Goal: Information Seeking & Learning: Learn about a topic

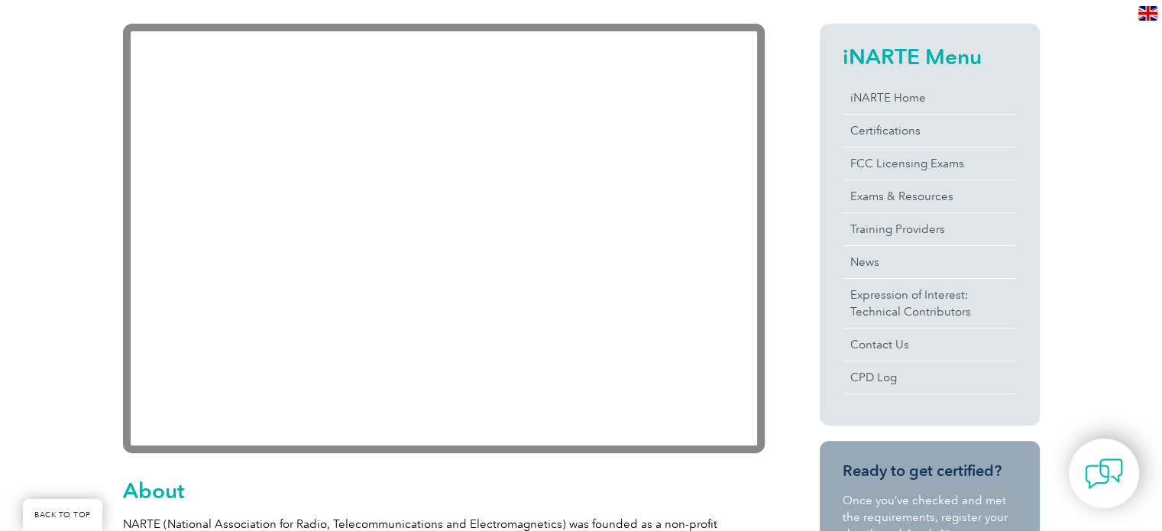
scroll to position [379, 0]
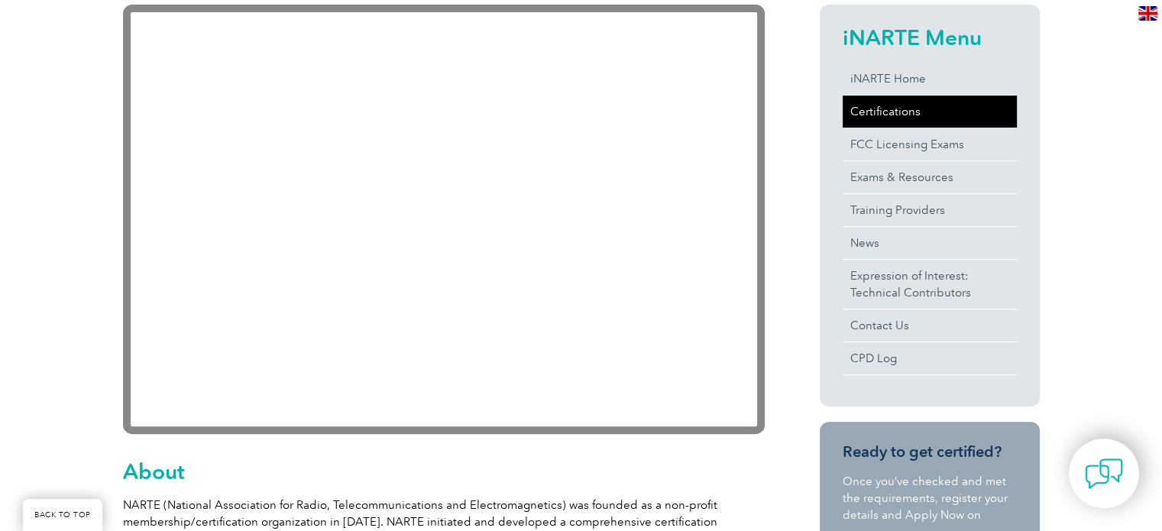
click at [913, 112] on link "Certifications" at bounding box center [930, 112] width 174 height 32
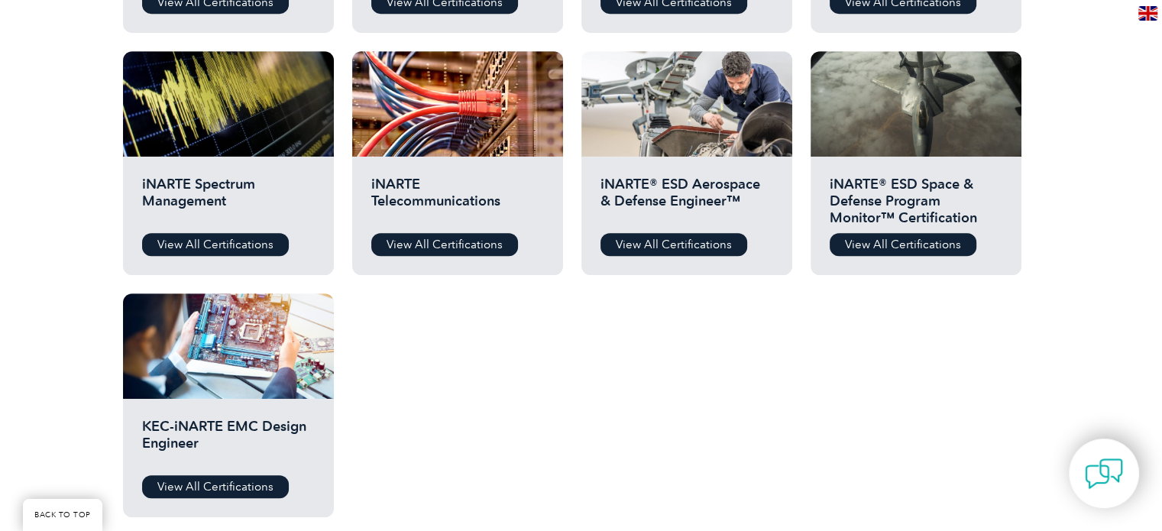
scroll to position [787, 0]
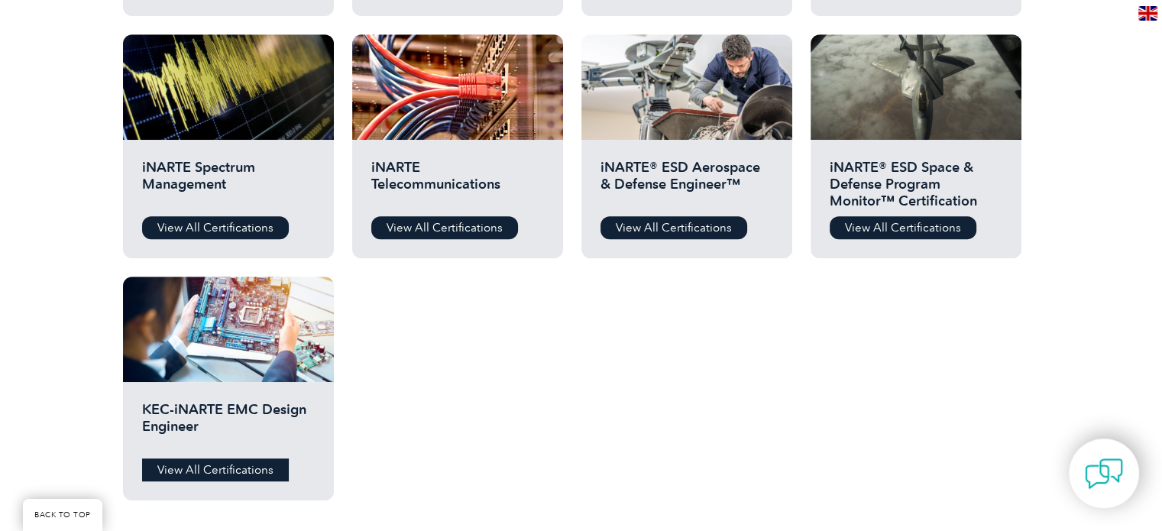
click at [238, 465] on link "View All Certifications" at bounding box center [215, 470] width 147 height 23
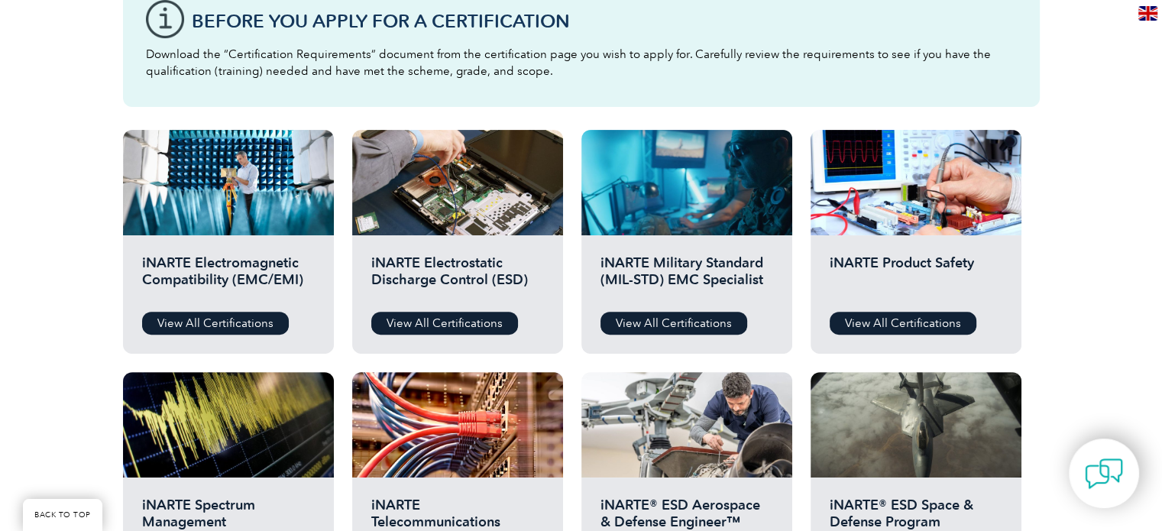
scroll to position [423, 0]
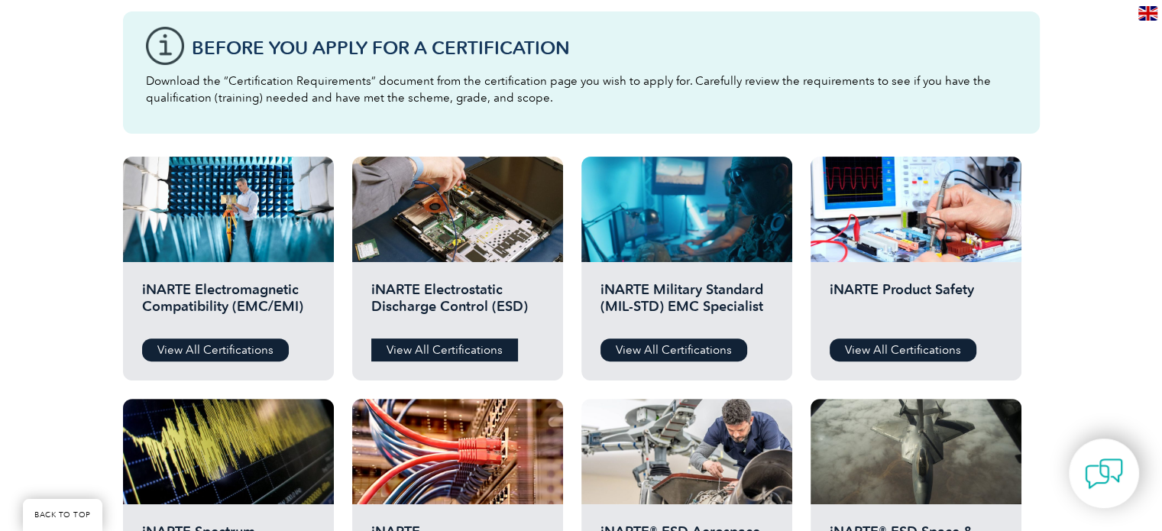
click at [423, 348] on link "View All Certifications" at bounding box center [444, 350] width 147 height 23
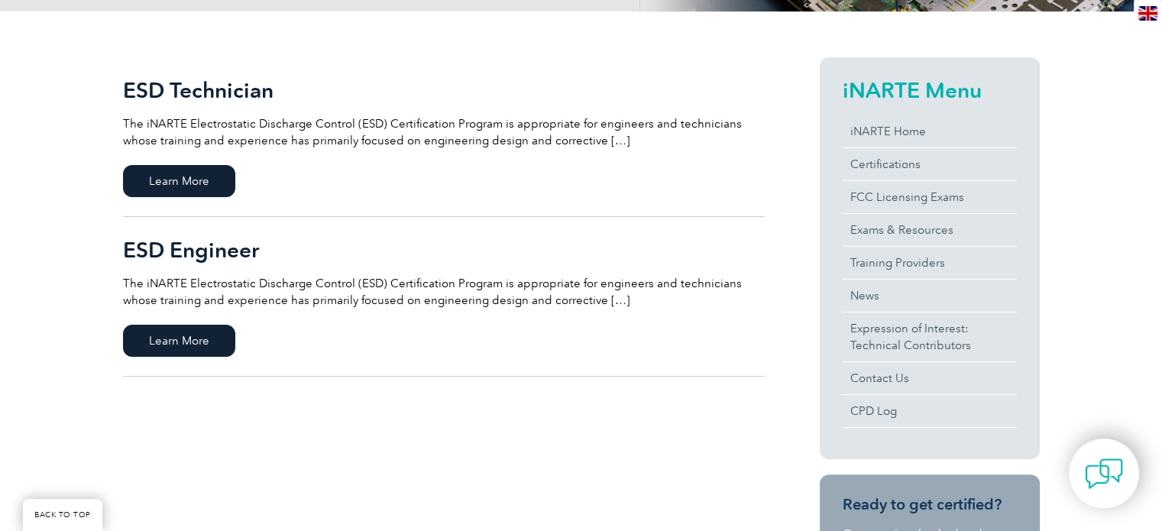
scroll to position [360, 0]
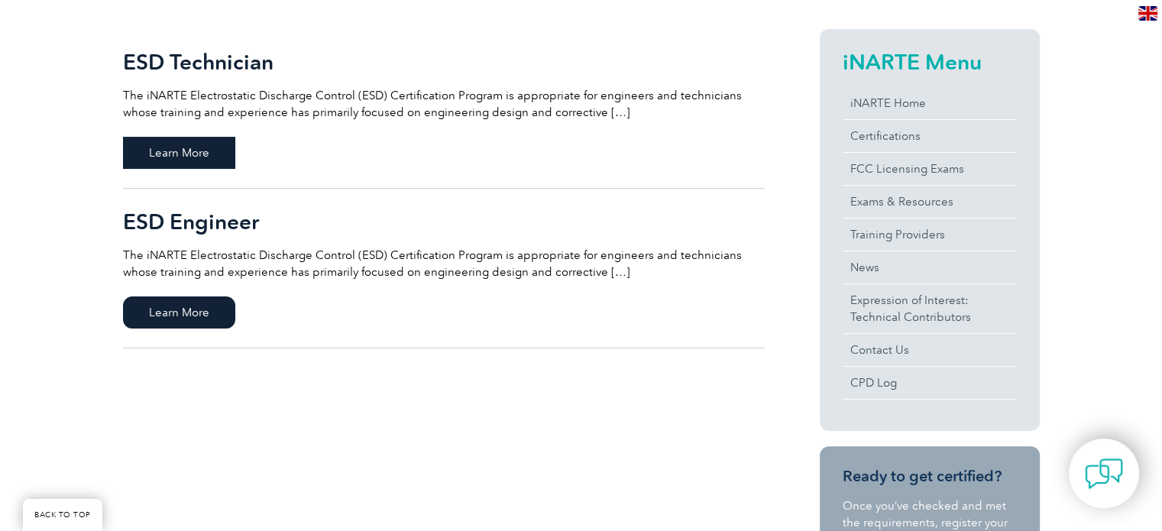
click at [205, 148] on span "Learn More" at bounding box center [179, 153] width 112 height 32
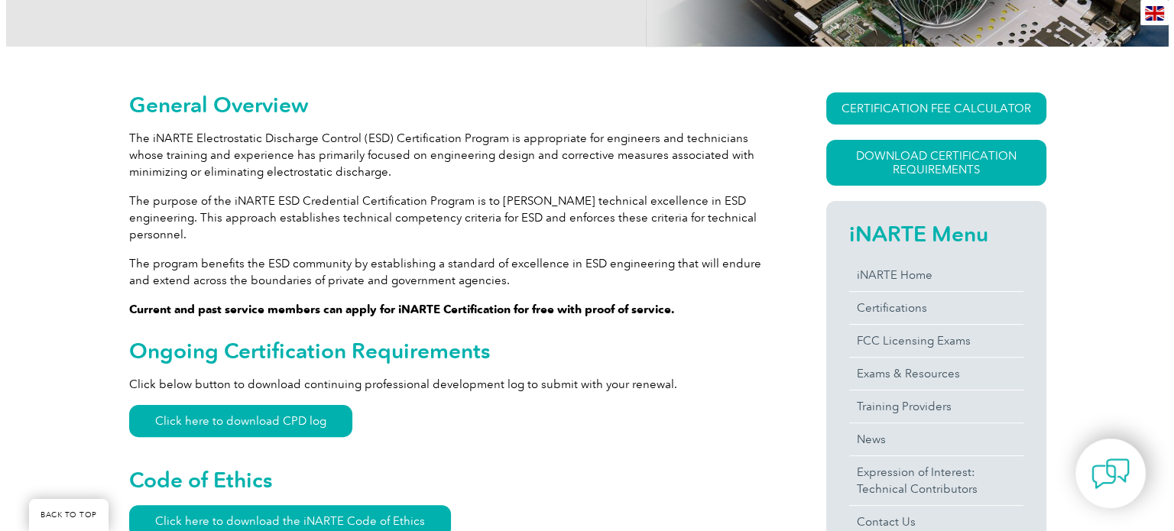
scroll to position [271, 0]
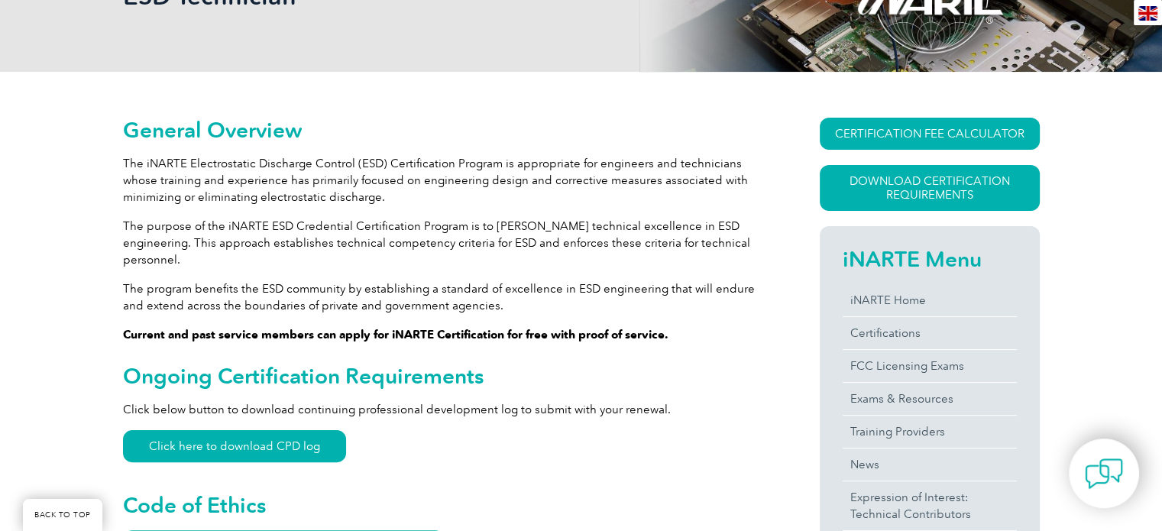
click at [959, 176] on link "Download Certification Requirements" at bounding box center [930, 188] width 220 height 46
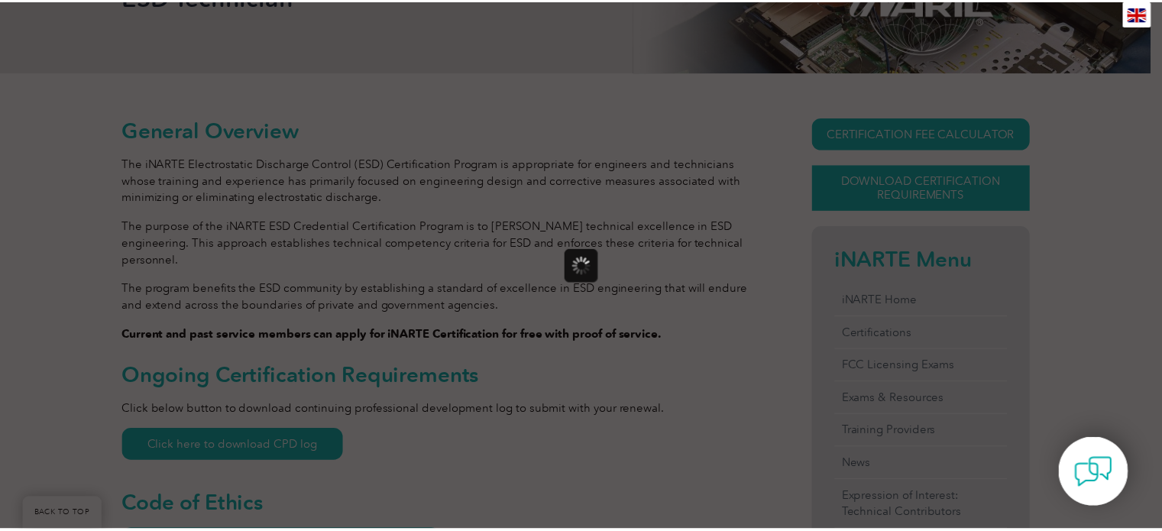
scroll to position [0, 0]
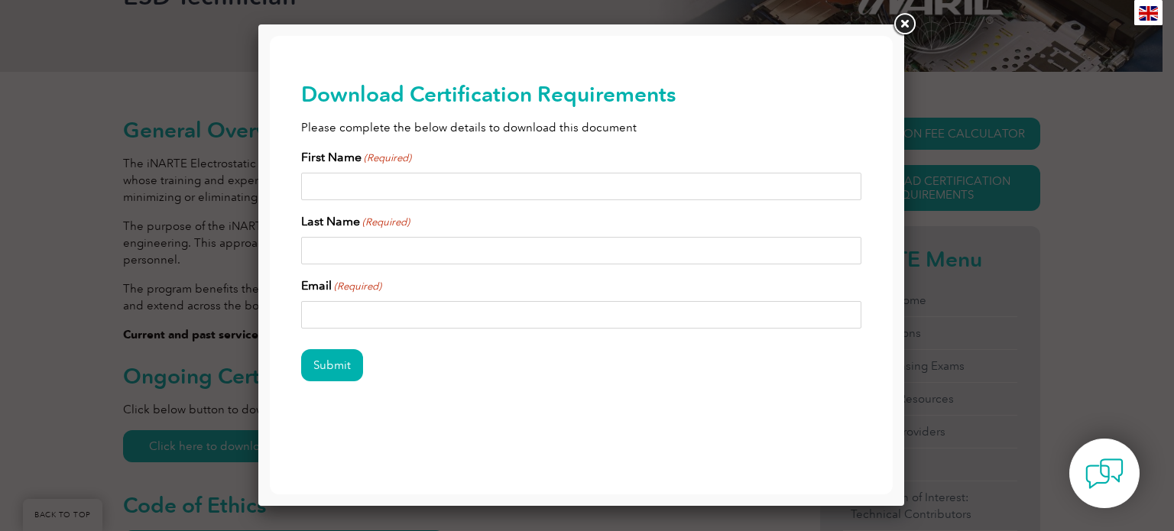
click at [905, 23] on link at bounding box center [904, 25] width 28 height 28
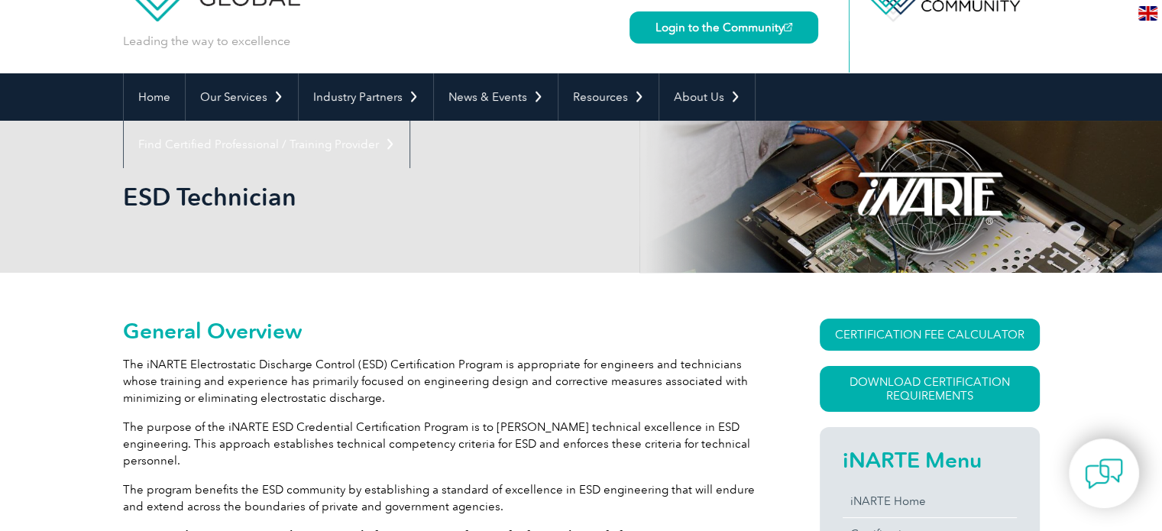
scroll to position [2, 0]
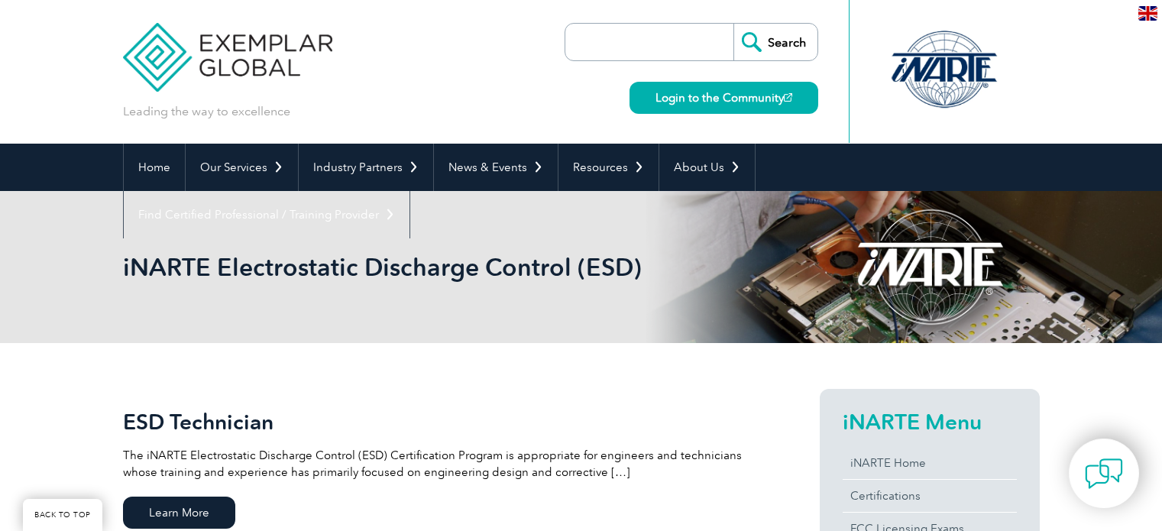
scroll to position [360, 0]
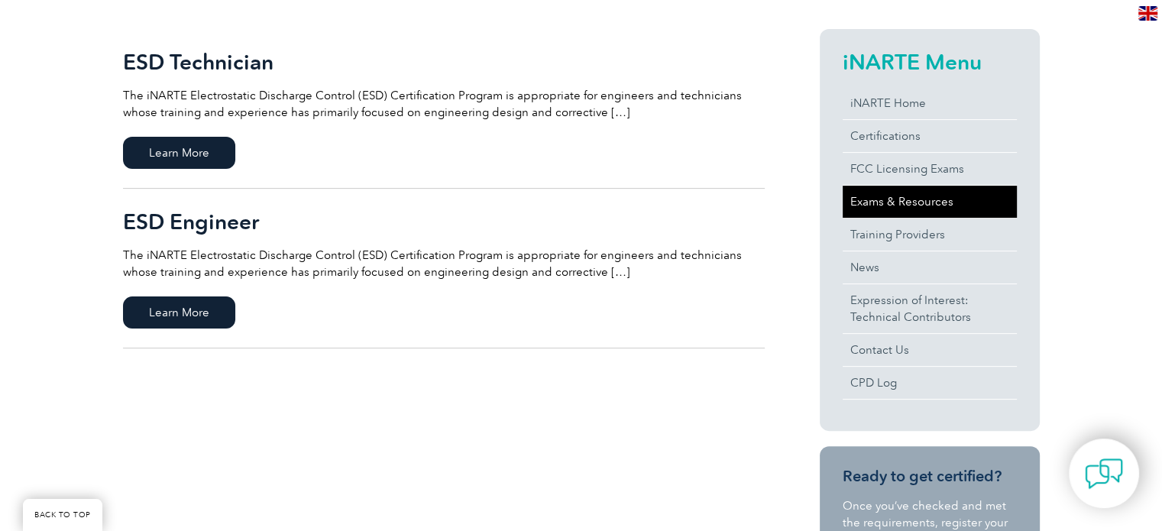
click at [889, 199] on link "Exams & Resources" at bounding box center [930, 202] width 174 height 32
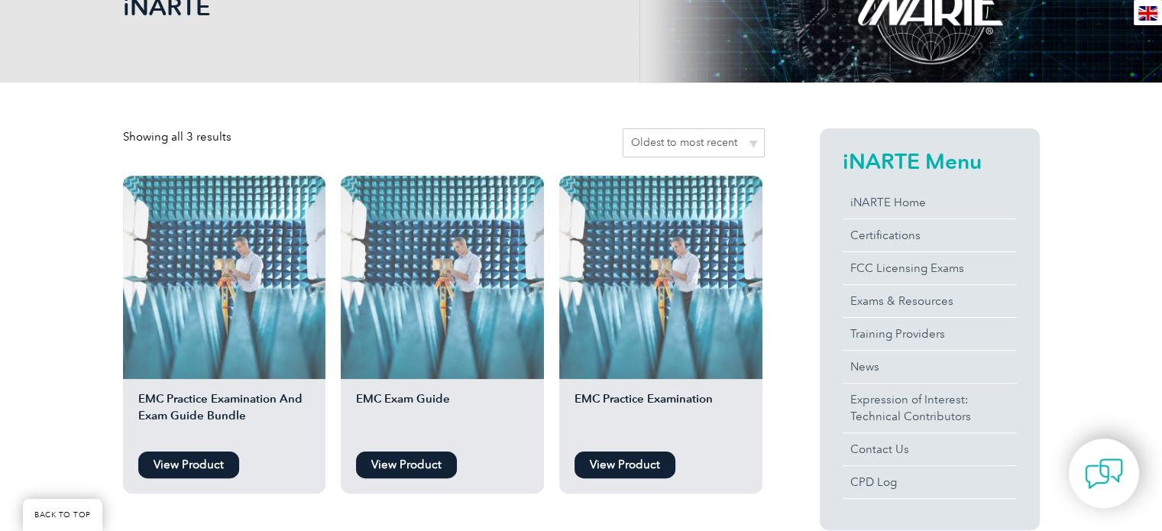
scroll to position [266, 0]
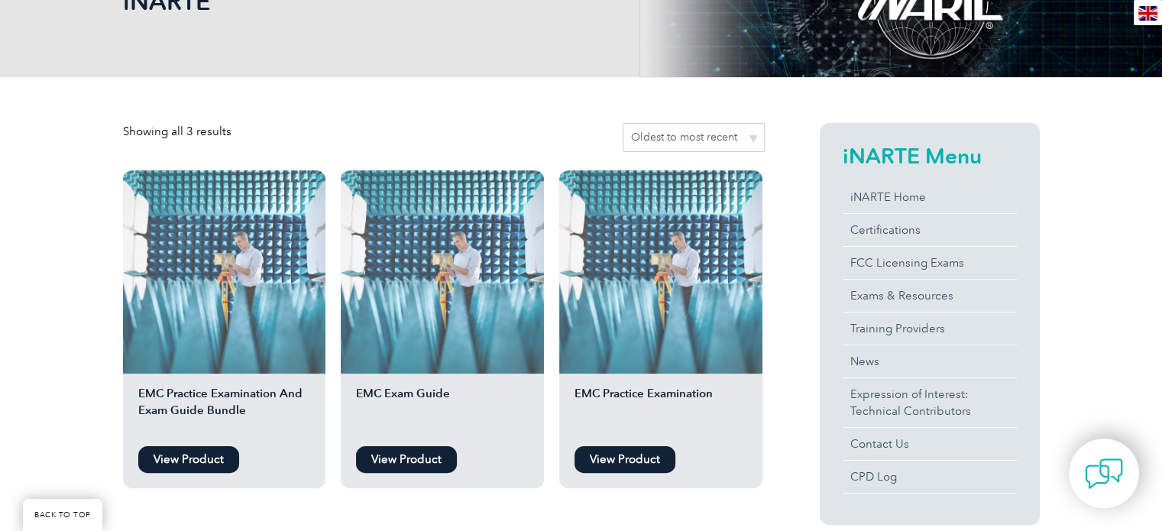
click at [422, 459] on link "View Product" at bounding box center [406, 459] width 101 height 27
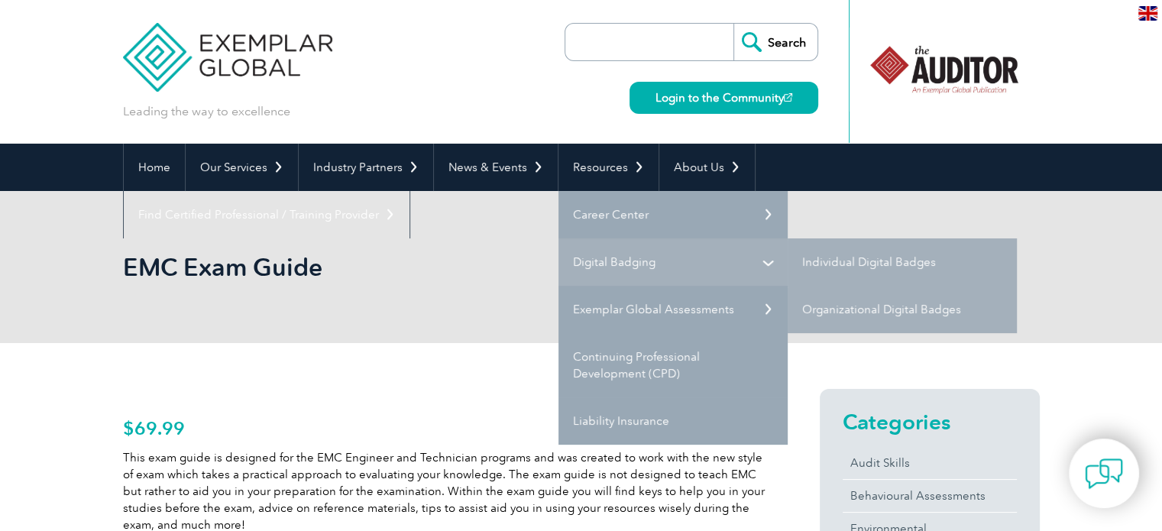
click at [640, 248] on link "Digital Badging" at bounding box center [673, 261] width 229 height 47
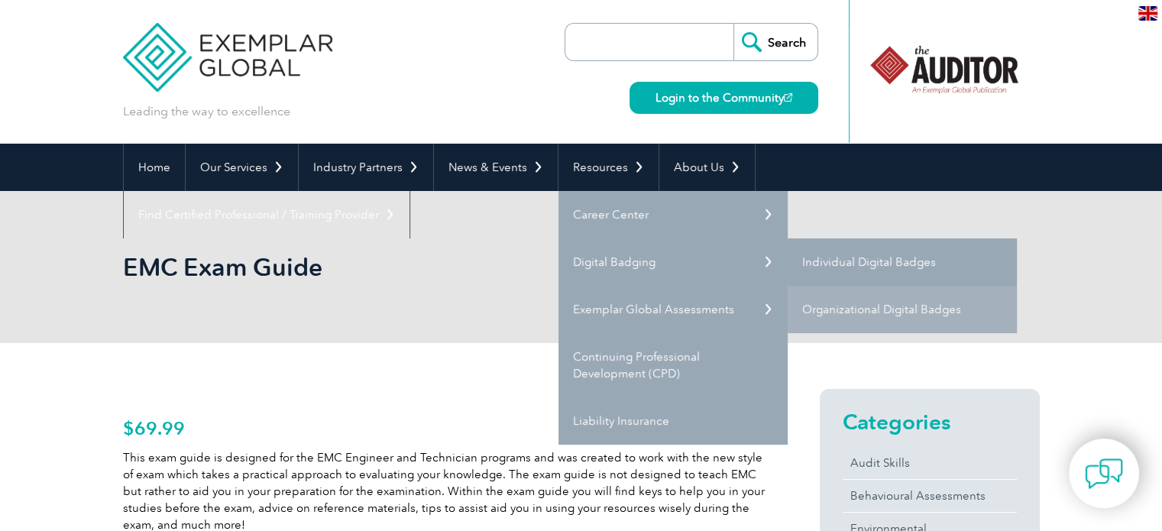
click at [841, 254] on link "Individual Digital Badges" at bounding box center [902, 261] width 229 height 47
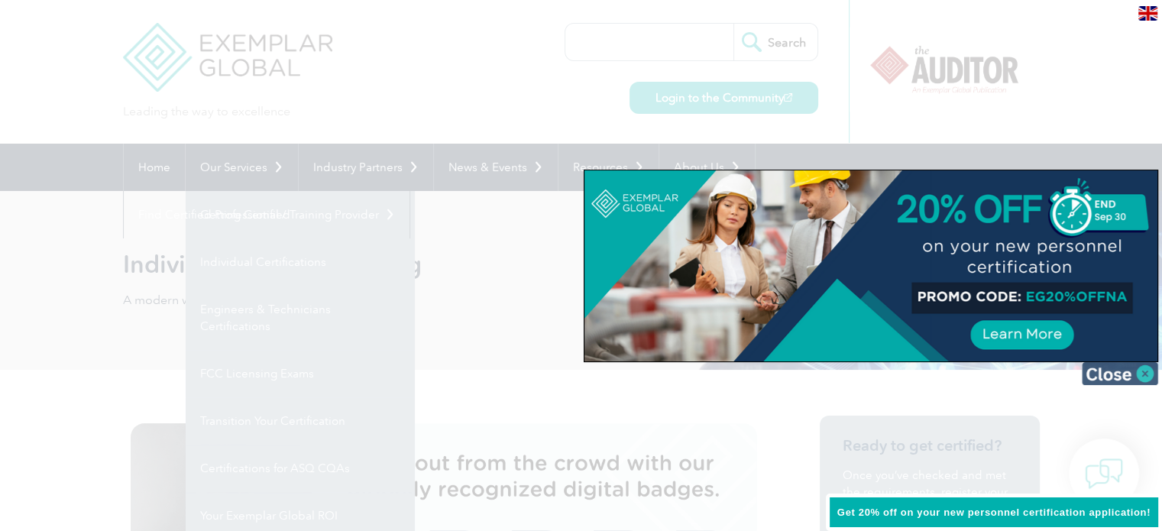
click at [1120, 373] on img at bounding box center [1120, 373] width 76 height 23
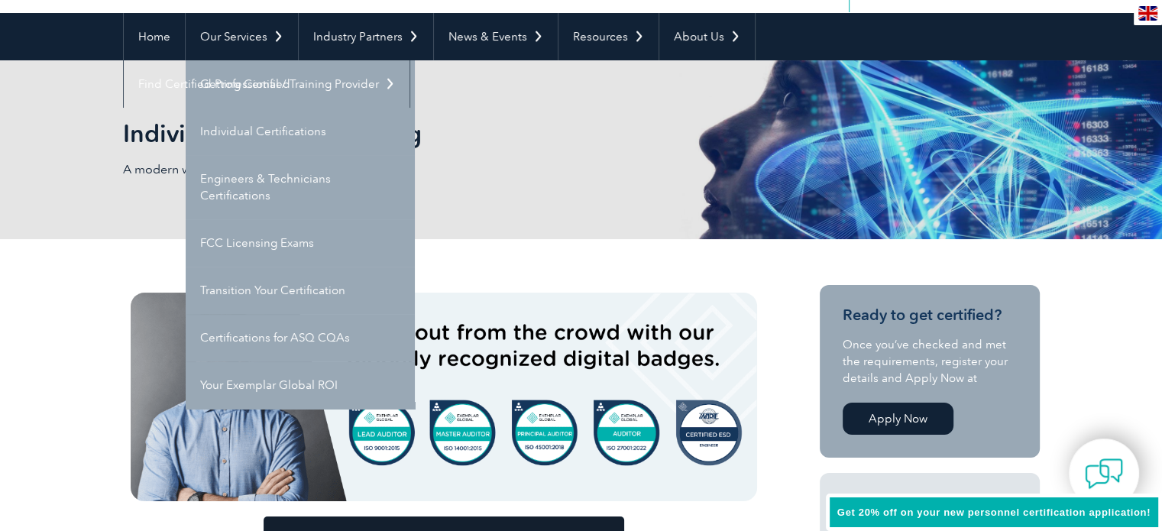
scroll to position [140, 0]
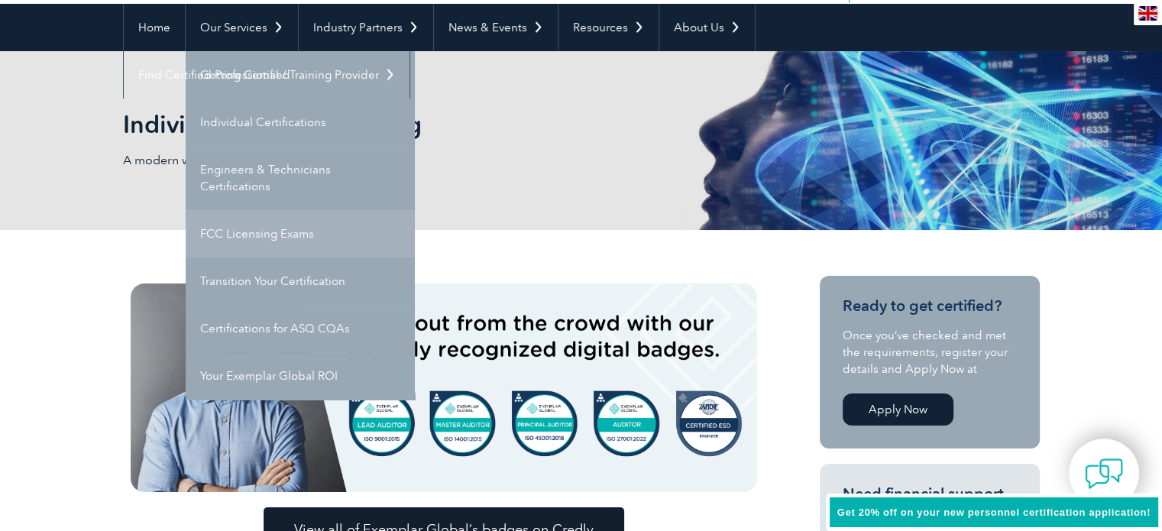
click at [300, 235] on link "FCC Licensing Exams" at bounding box center [300, 233] width 229 height 47
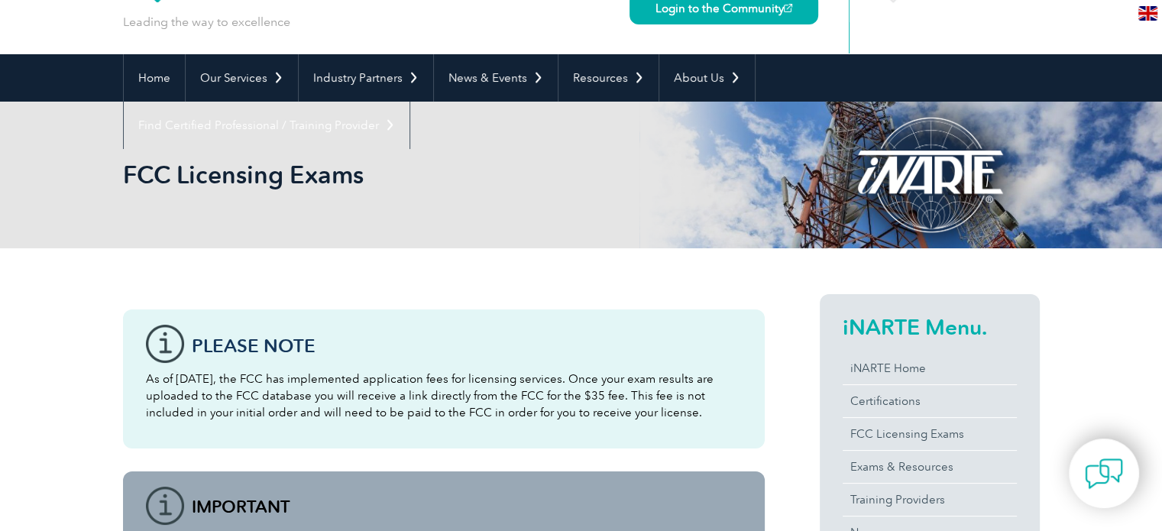
scroll to position [126, 0]
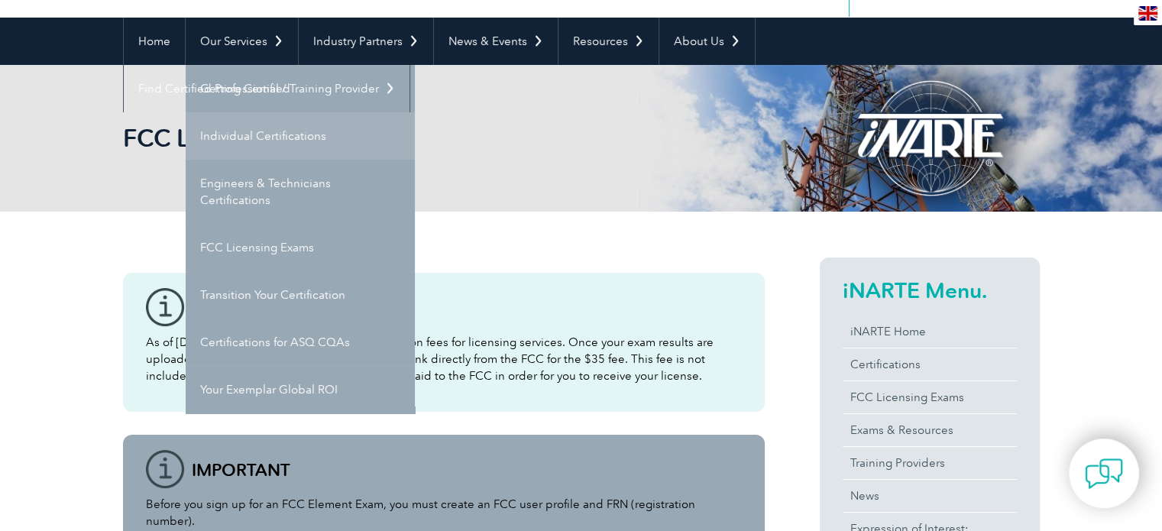
click at [260, 137] on link "Individual Certifications" at bounding box center [300, 135] width 229 height 47
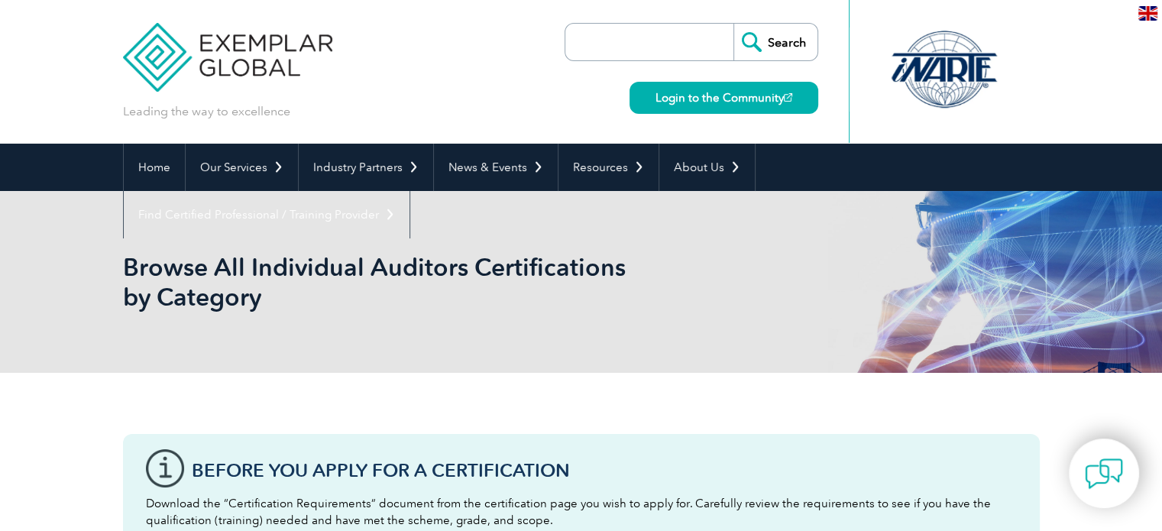
click at [598, 48] on input "search" at bounding box center [653, 42] width 160 height 37
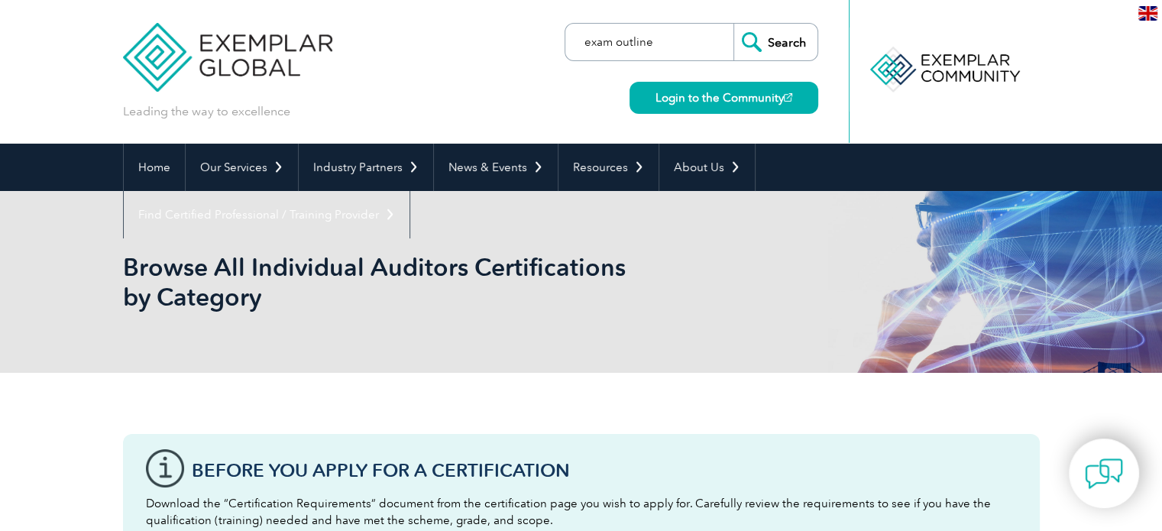
type input "exam outline"
click at [776, 45] on input "Search" at bounding box center [776, 42] width 84 height 37
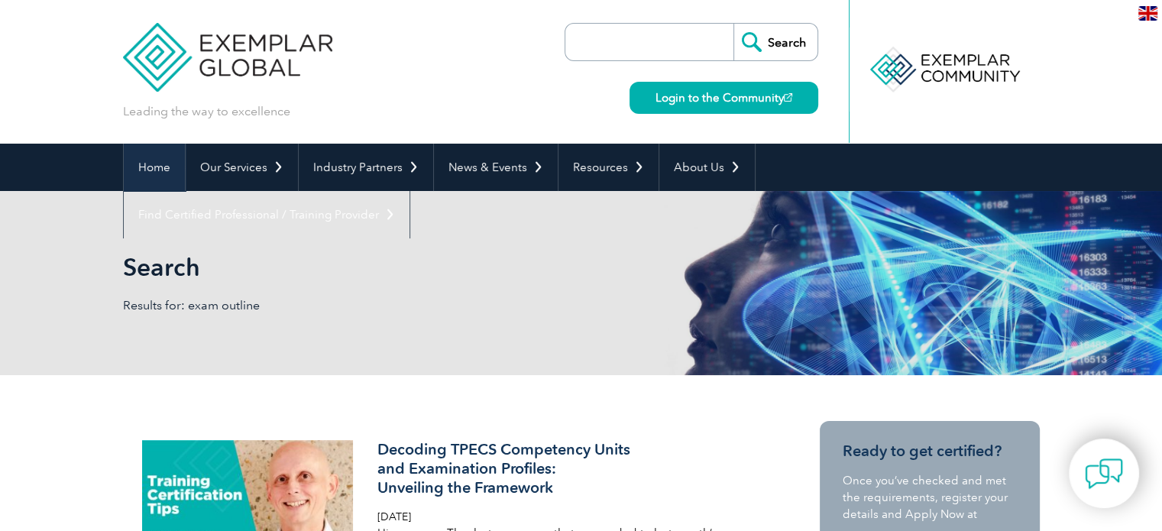
click at [160, 159] on link "Home" at bounding box center [154, 167] width 61 height 47
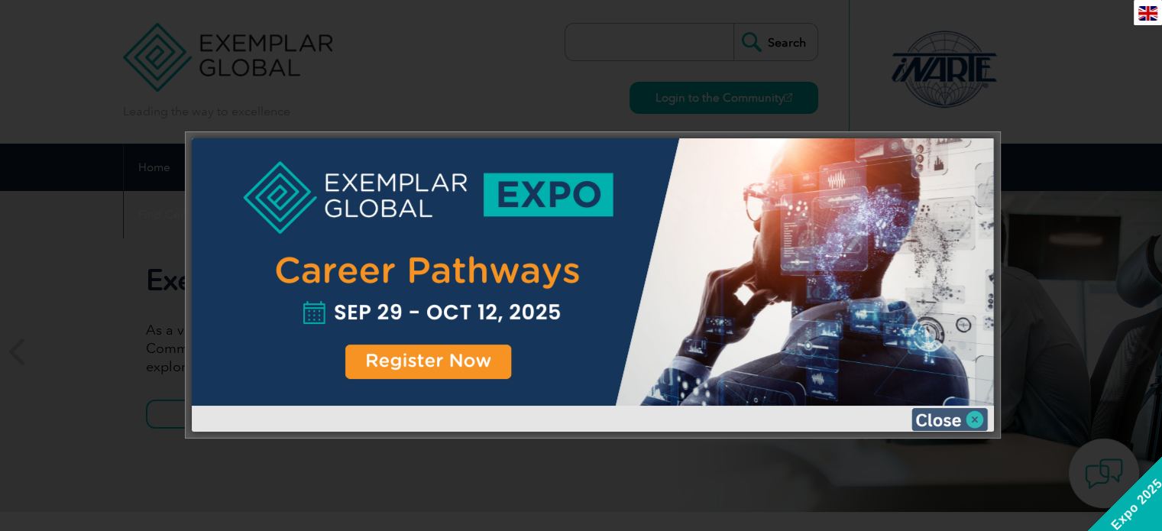
click at [932, 418] on img at bounding box center [950, 419] width 76 height 23
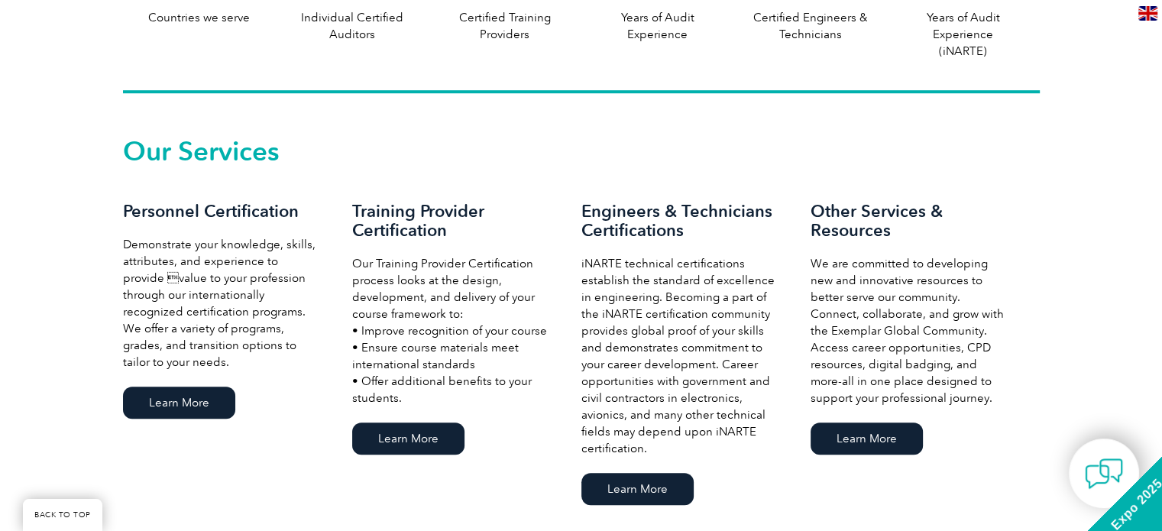
scroll to position [973, 0]
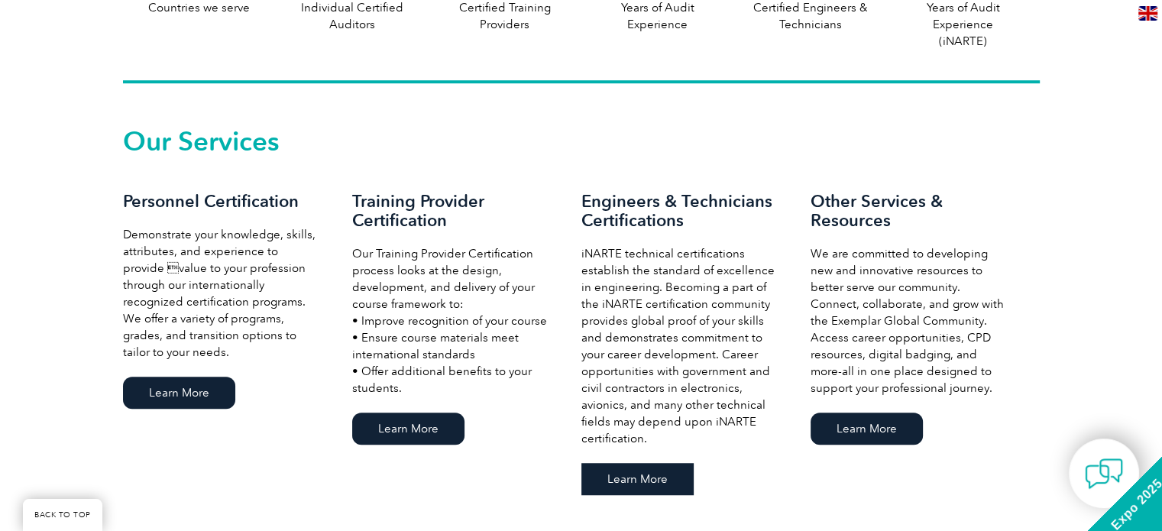
click at [644, 479] on link "Learn More" at bounding box center [638, 479] width 112 height 32
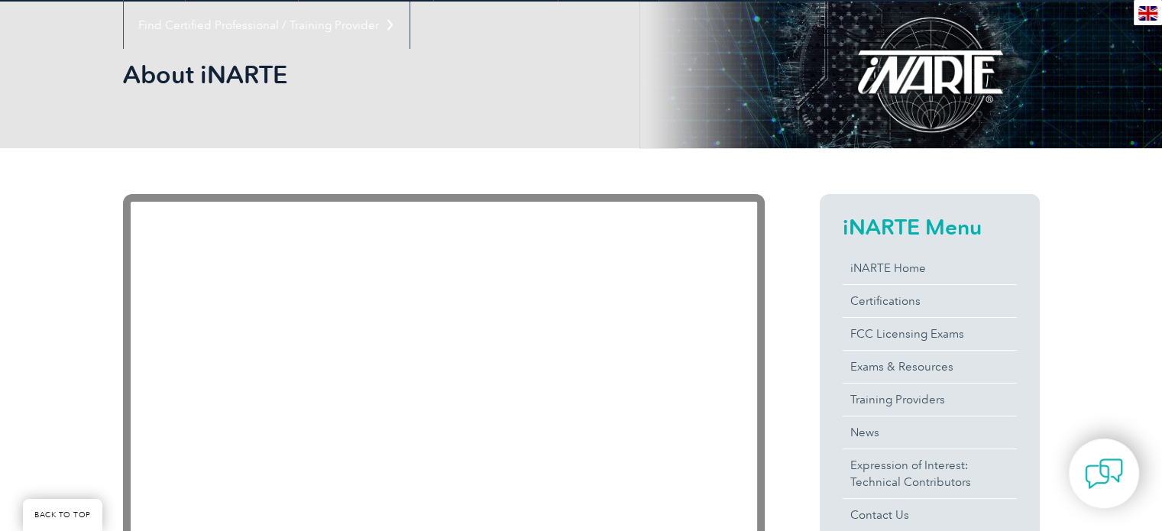
scroll to position [205, 0]
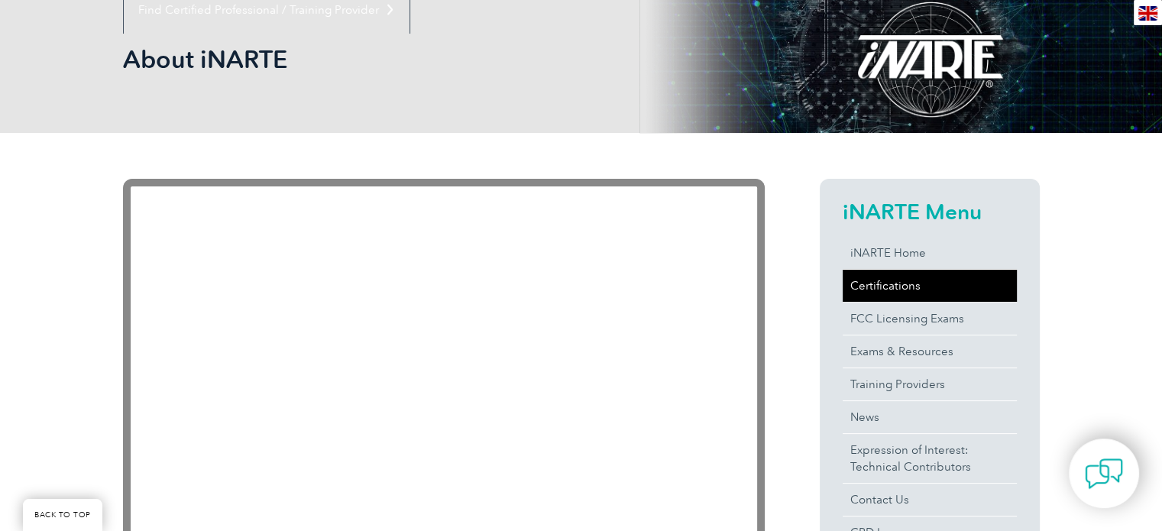
click at [901, 293] on link "Certifications" at bounding box center [930, 286] width 174 height 32
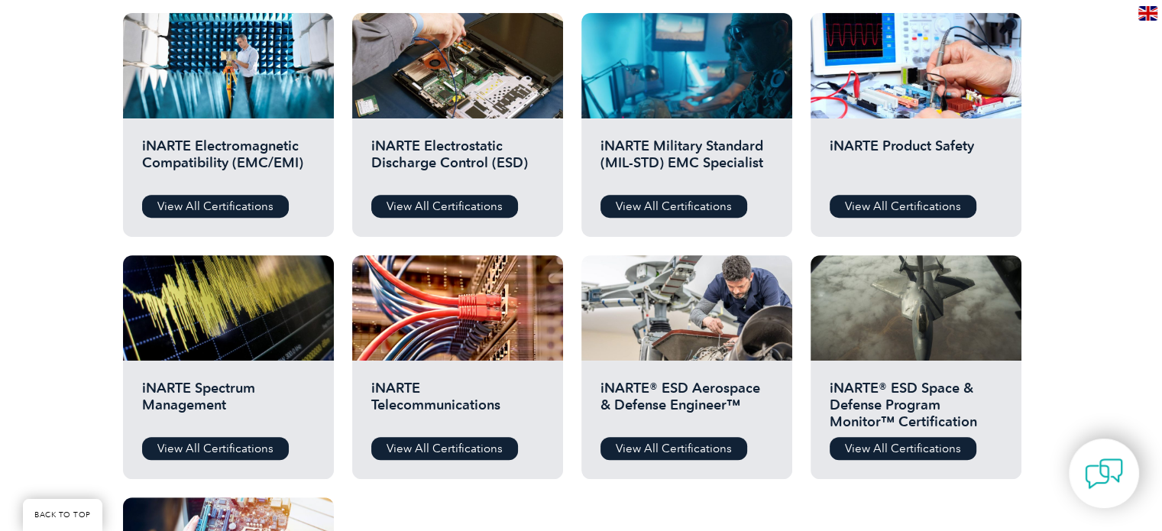
scroll to position [597, 0]
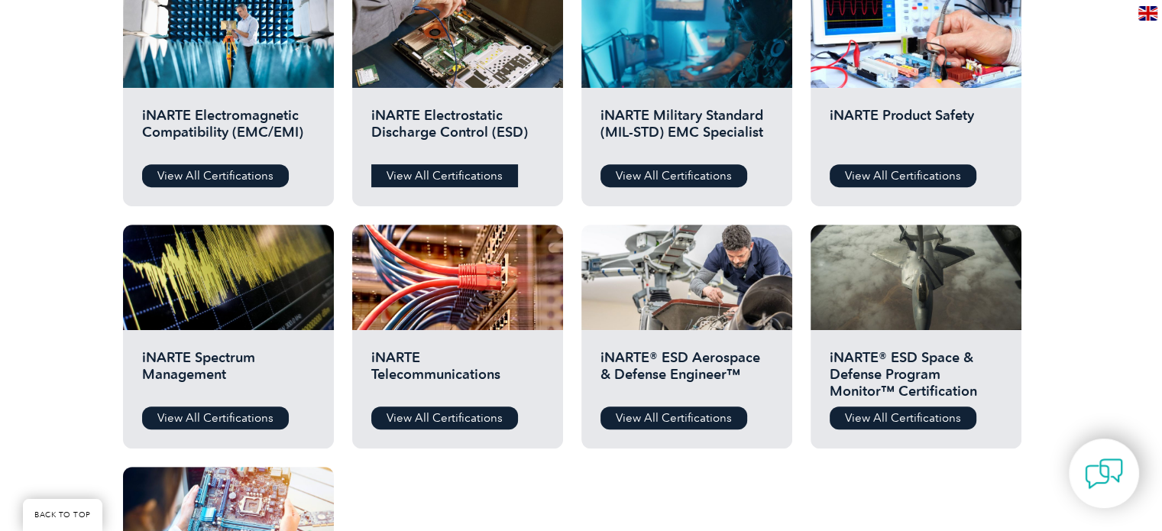
click at [480, 168] on link "View All Certifications" at bounding box center [444, 175] width 147 height 23
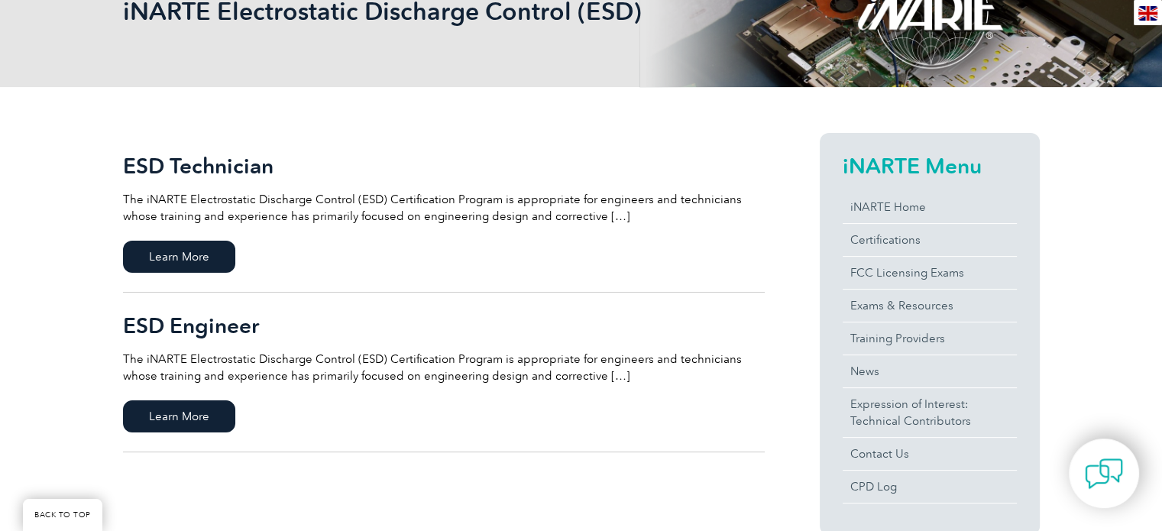
scroll to position [258, 0]
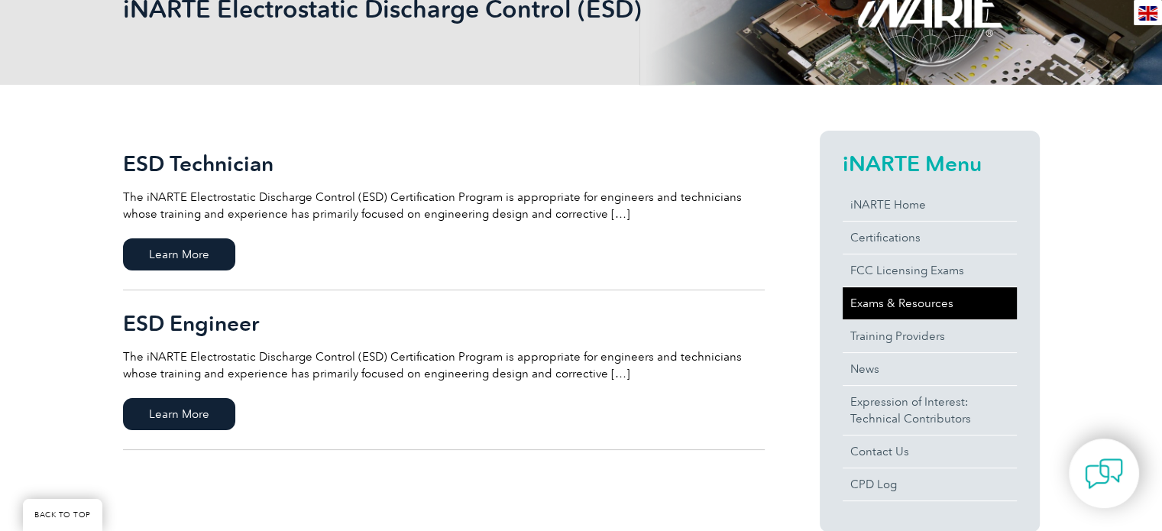
click at [902, 303] on link "Exams & Resources" at bounding box center [930, 303] width 174 height 32
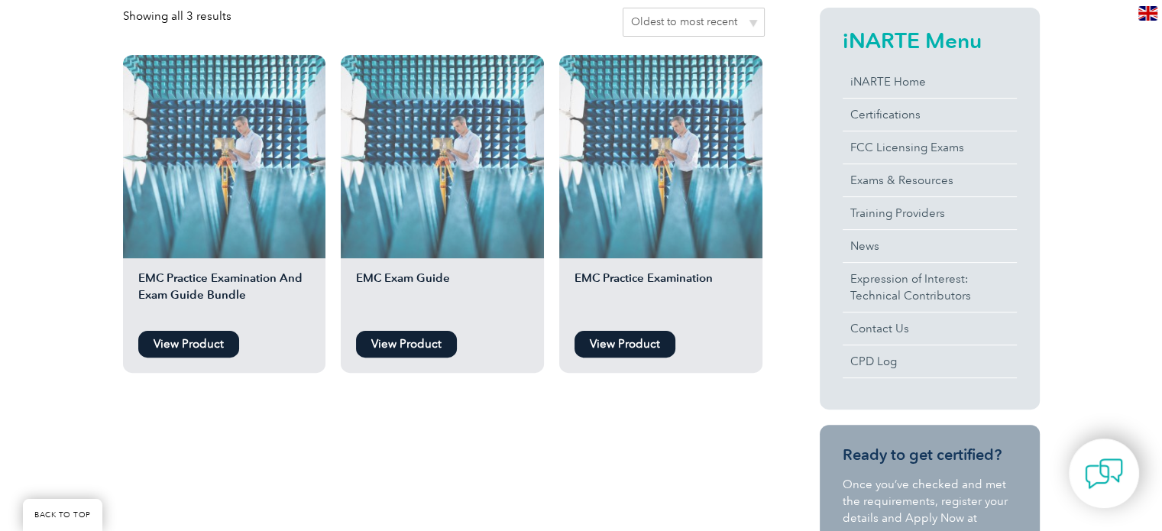
scroll to position [400, 0]
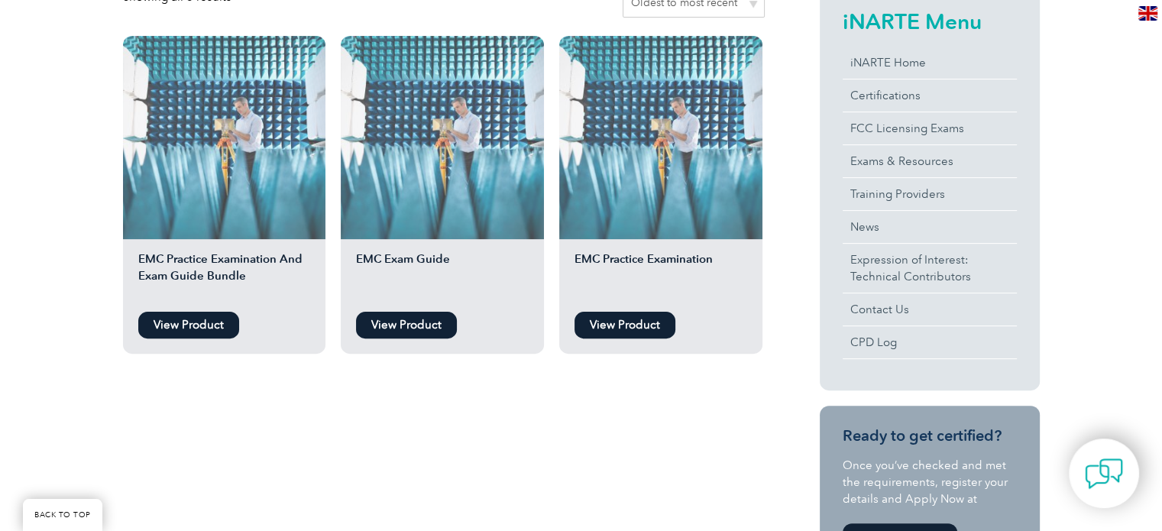
click at [410, 323] on link "View Product" at bounding box center [406, 325] width 101 height 27
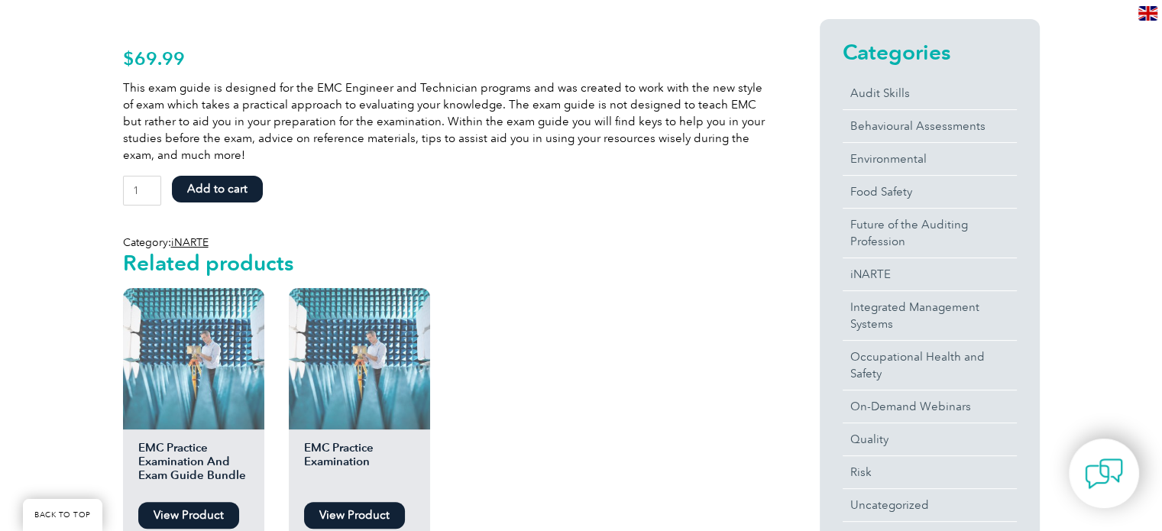
scroll to position [358, 0]
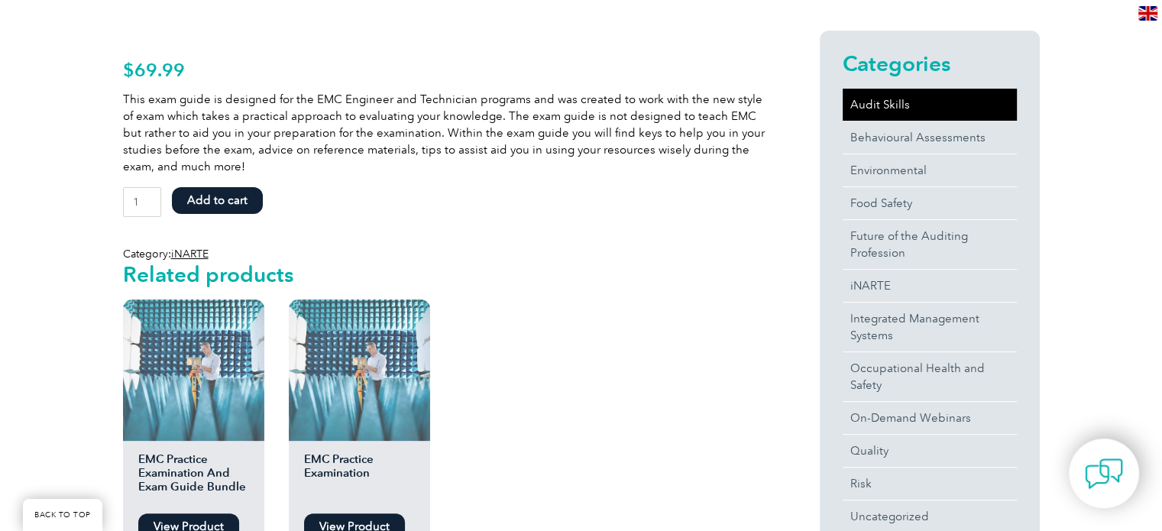
click at [877, 109] on link "Audit Skills" at bounding box center [930, 105] width 174 height 32
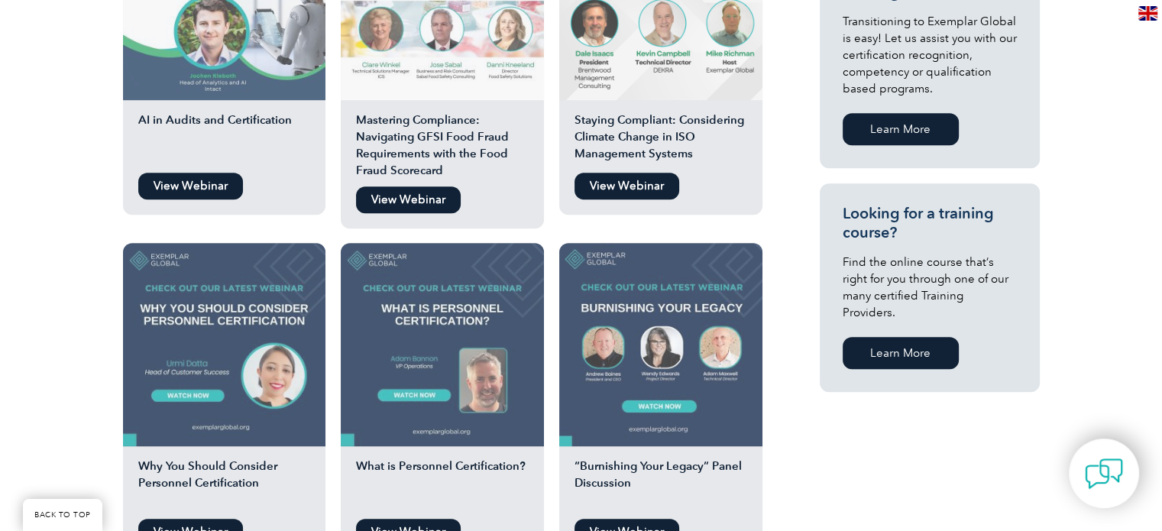
scroll to position [906, 0]
